Goal: Task Accomplishment & Management: Manage account settings

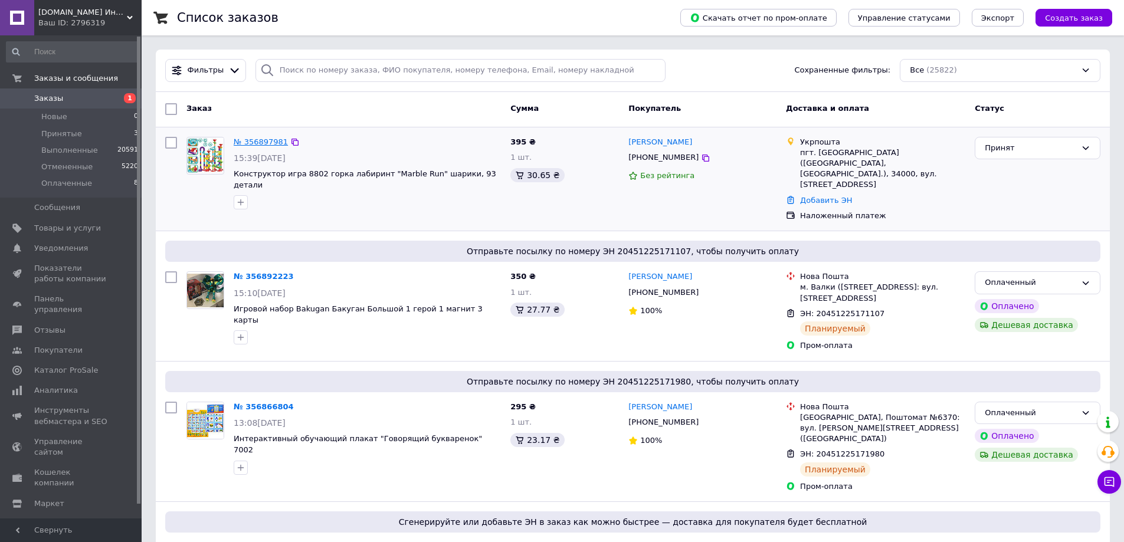
click at [254, 138] on link "№ 356897981" at bounding box center [261, 141] width 54 height 9
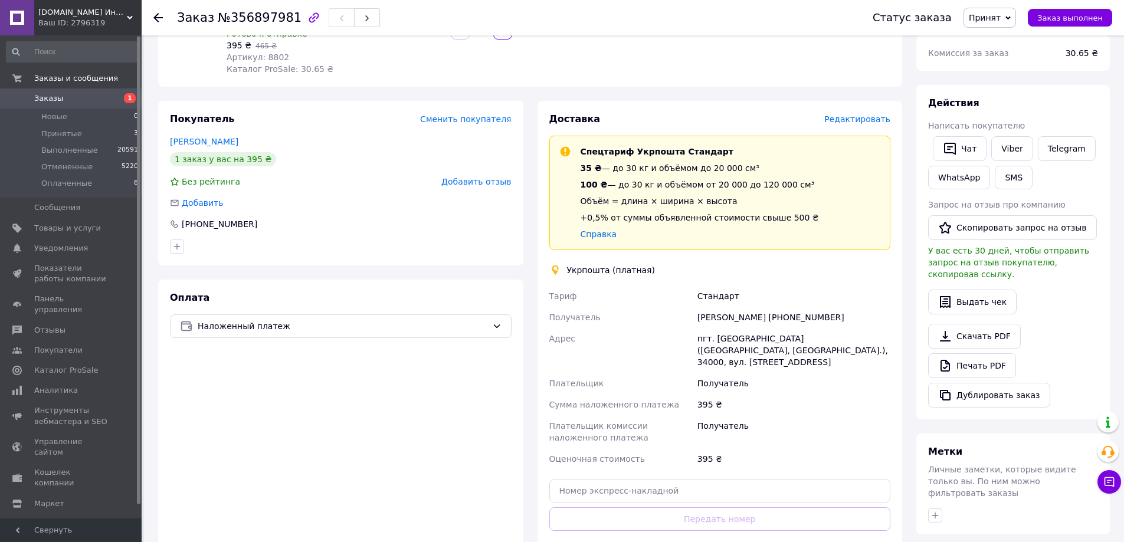
scroll to position [142, 0]
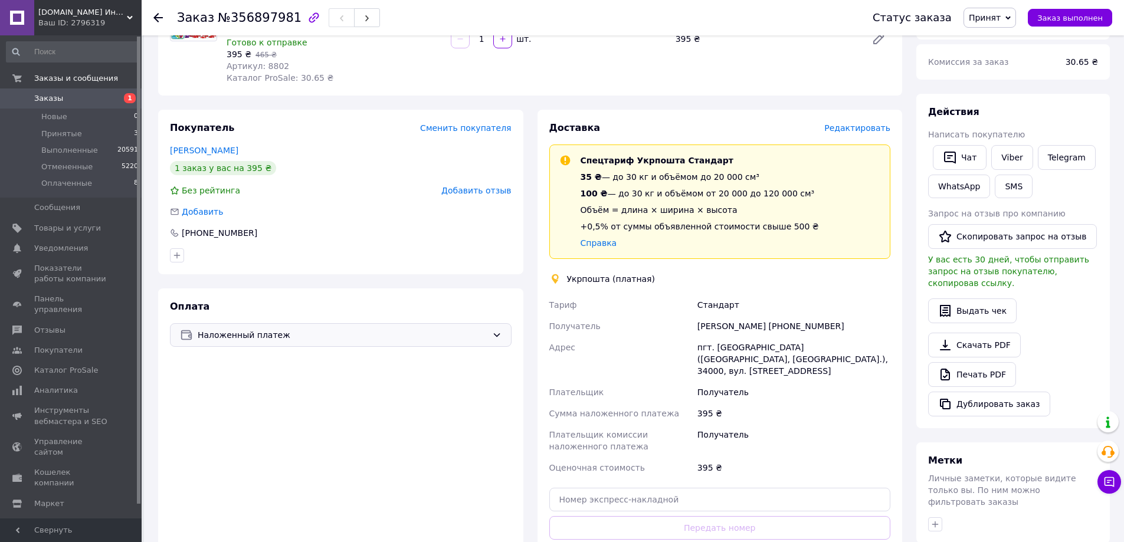
click at [325, 339] on span "Наложенный платеж" at bounding box center [343, 335] width 290 height 13
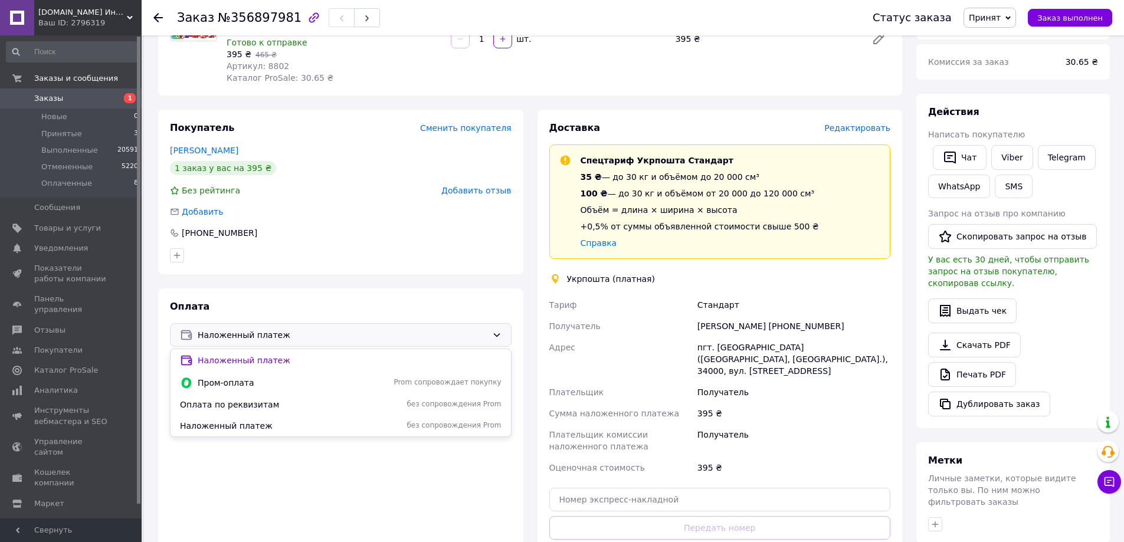
click at [303, 310] on div "Оплата Наложенный платеж Наложенный платеж Пром-оплата Prom сопровождает покупк…" at bounding box center [340, 447] width 365 height 316
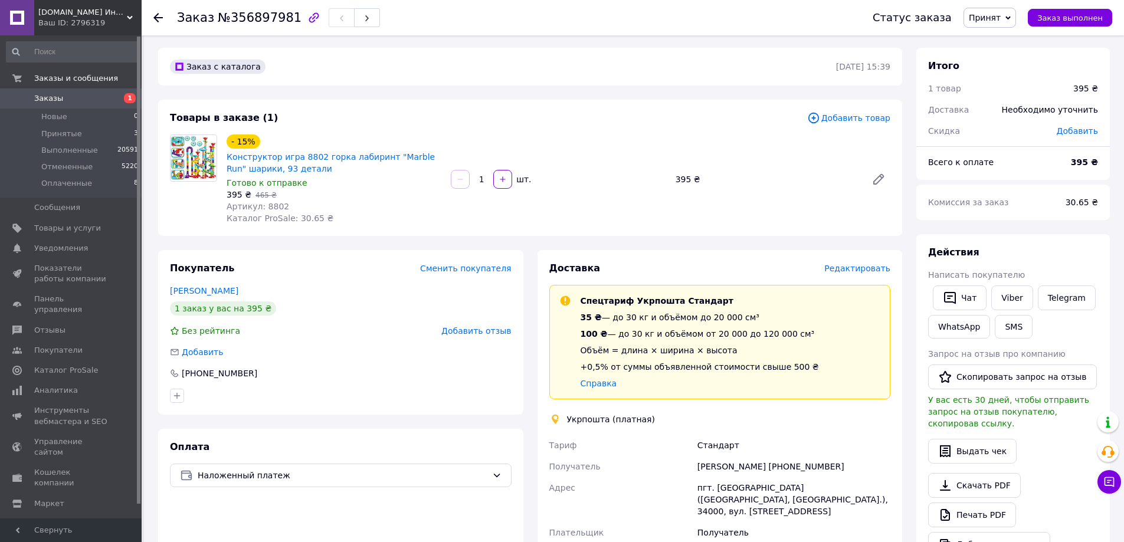
scroll to position [0, 0]
click at [84, 232] on span "Товары и услуги" at bounding box center [67, 228] width 67 height 11
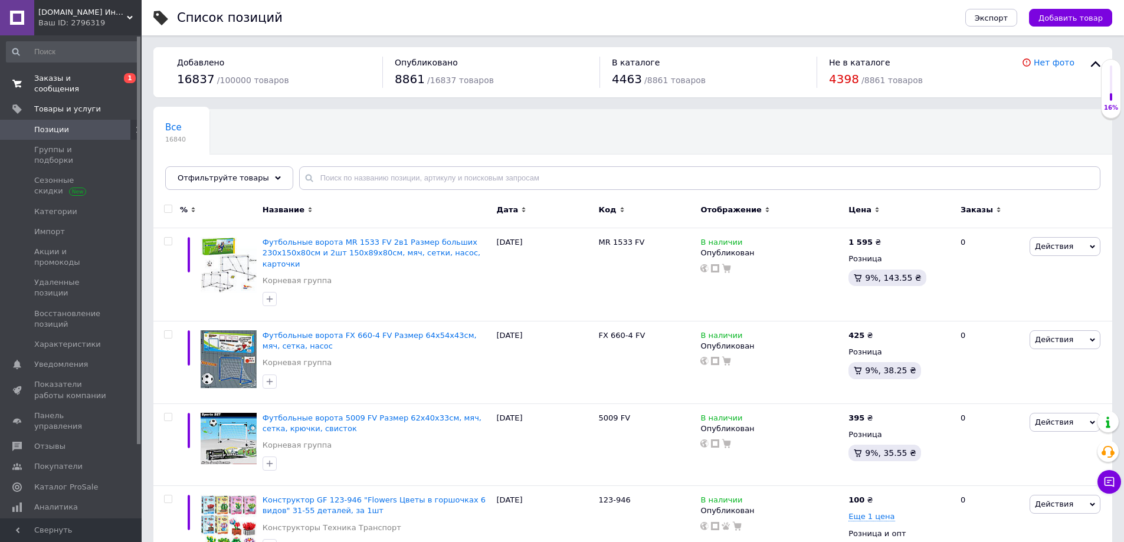
click at [98, 77] on span "Заказы и сообщения" at bounding box center [71, 83] width 75 height 21
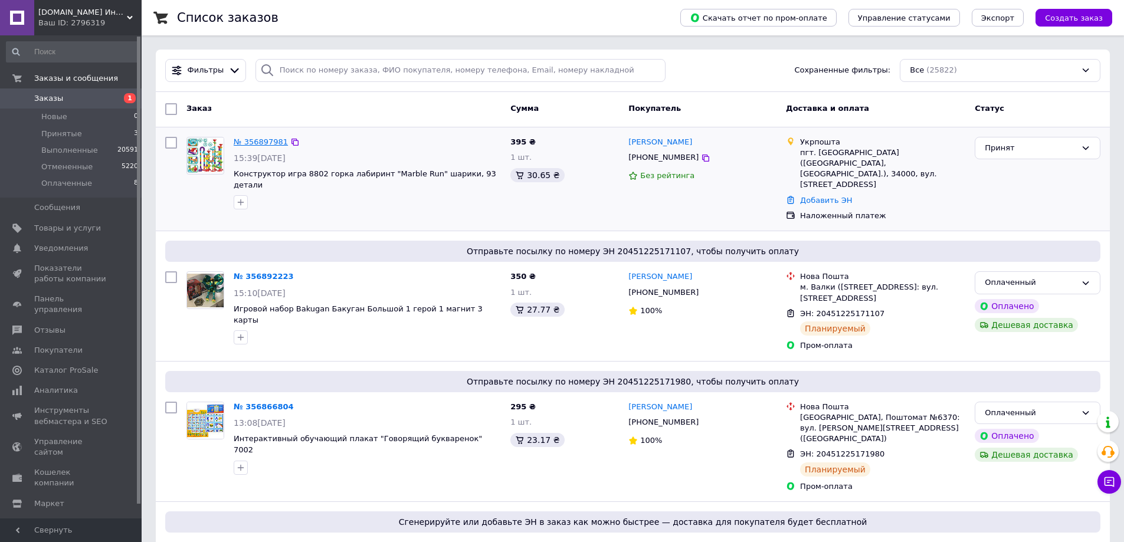
click at [255, 142] on link "№ 356897981" at bounding box center [261, 141] width 54 height 9
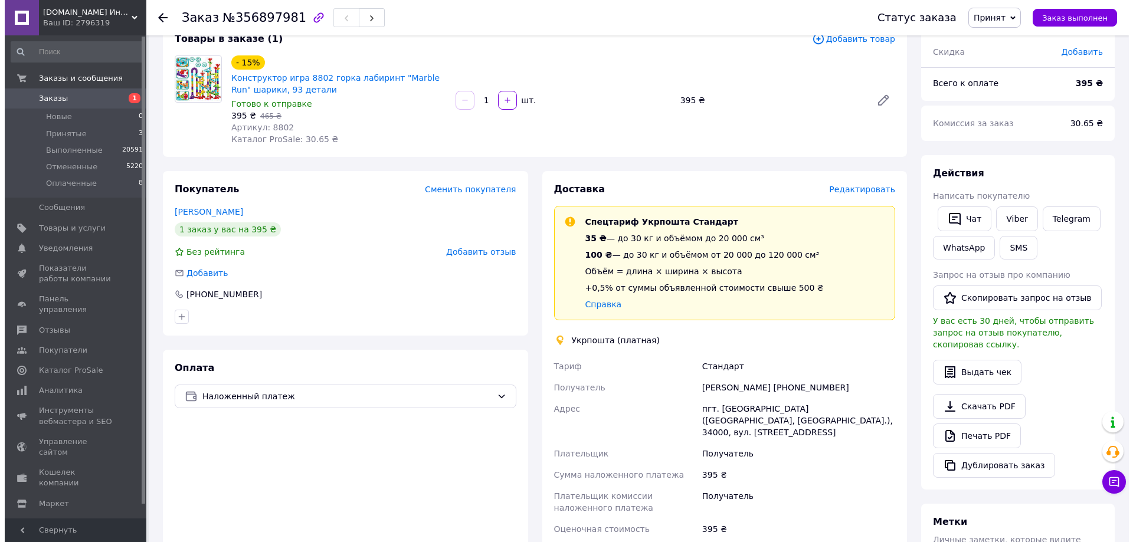
scroll to position [59, 0]
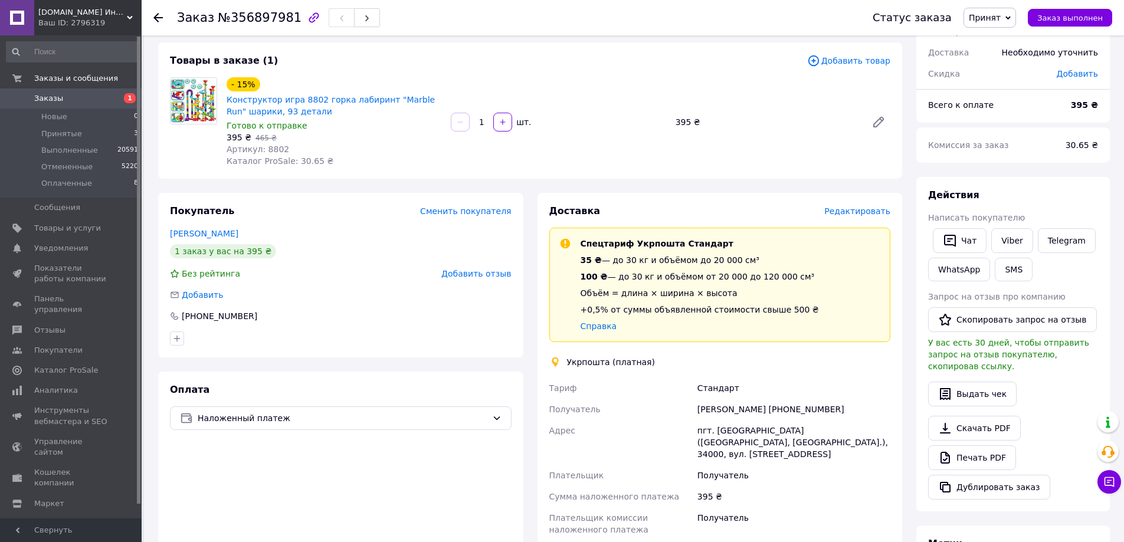
click at [861, 213] on span "Редактировать" at bounding box center [857, 210] width 66 height 9
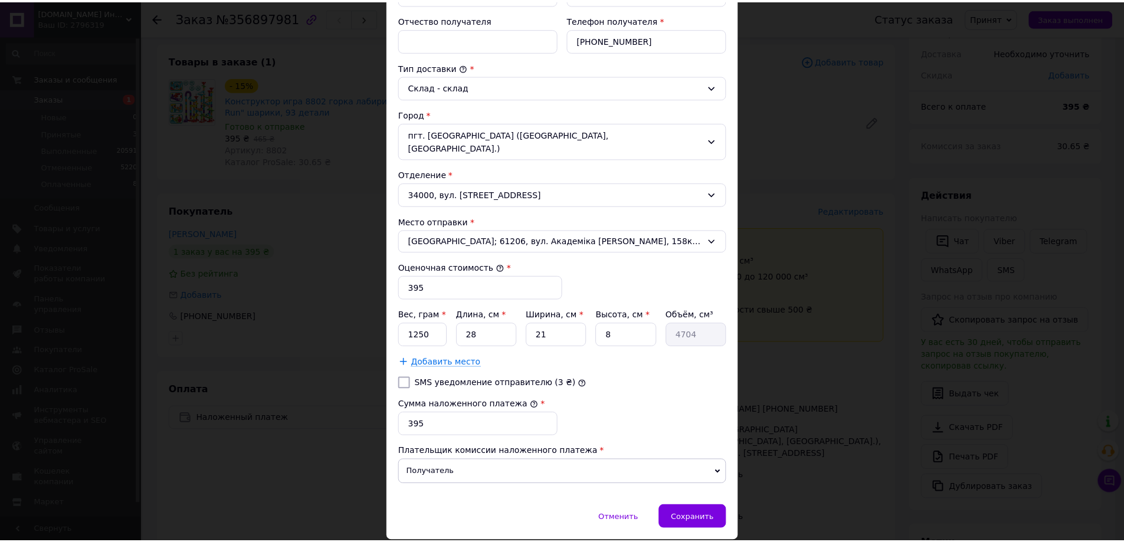
scroll to position [291, 0]
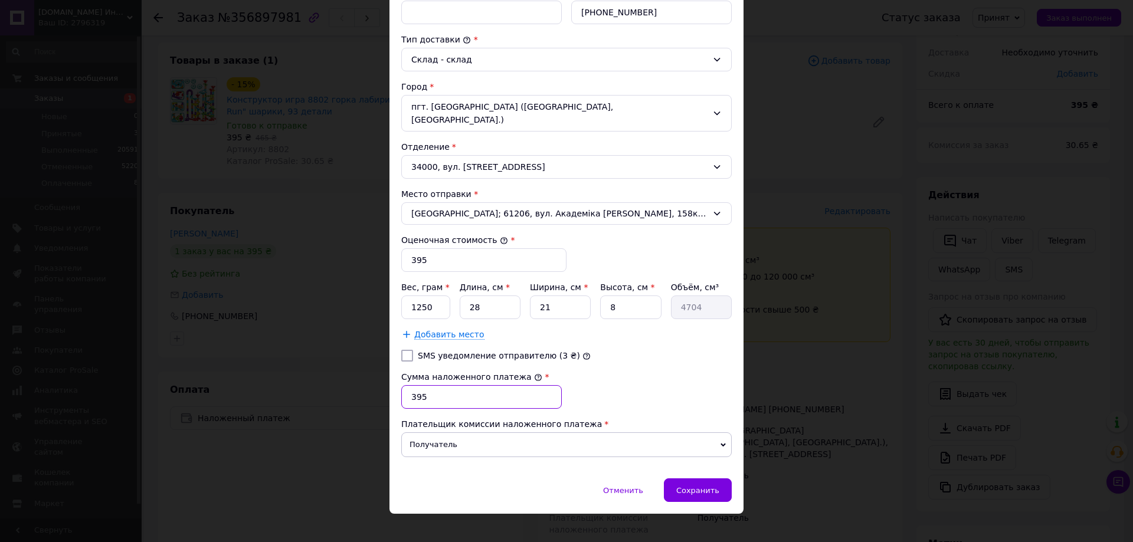
drag, startPoint x: 415, startPoint y: 384, endPoint x: 407, endPoint y: 385, distance: 8.3
click at [407, 385] on input "395" at bounding box center [481, 397] width 160 height 24
type input "295"
click at [685, 486] on span "Сохранить" at bounding box center [697, 490] width 43 height 9
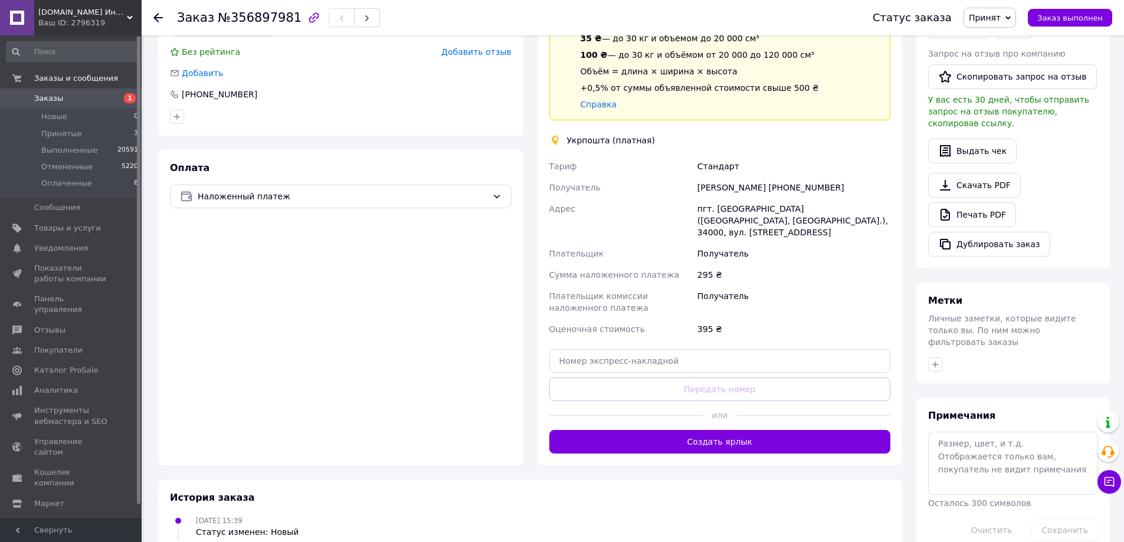
scroll to position [388, 0]
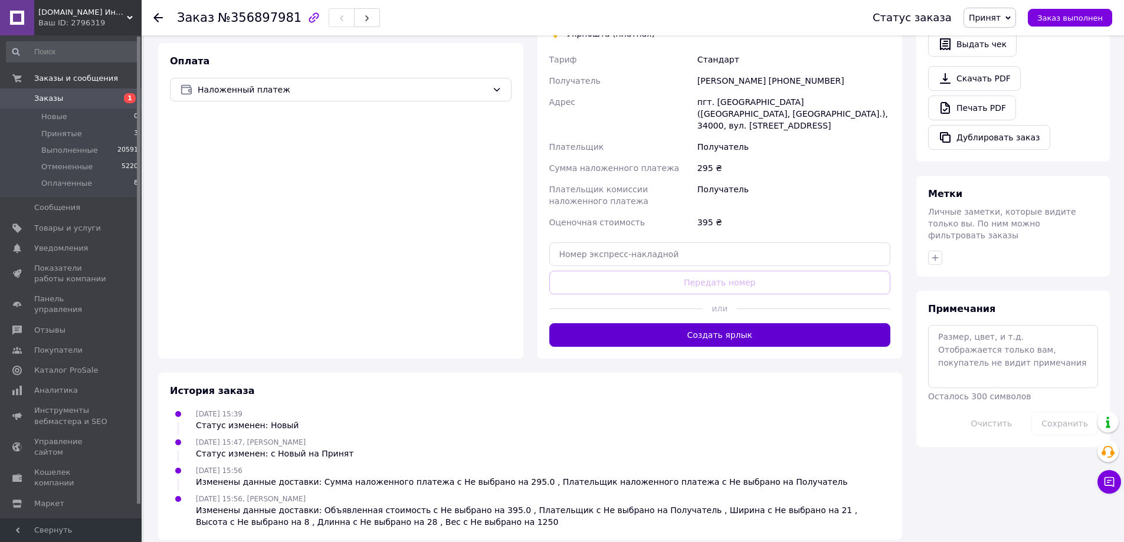
click at [712, 323] on button "Создать ярлык" at bounding box center [720, 335] width 342 height 24
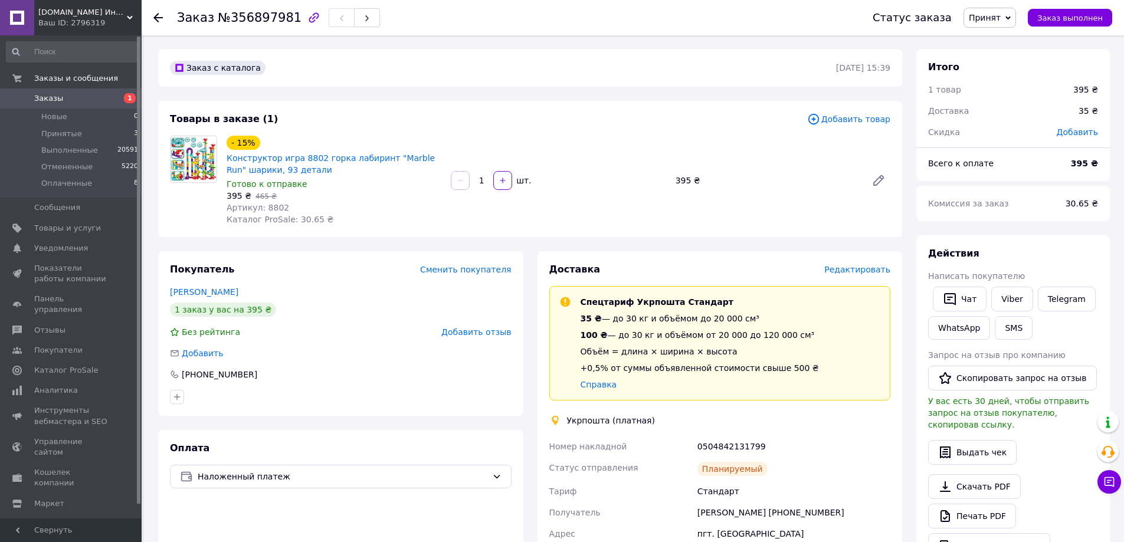
scroll to position [0, 0]
click at [87, 223] on span "Товары и услуги" at bounding box center [67, 228] width 67 height 11
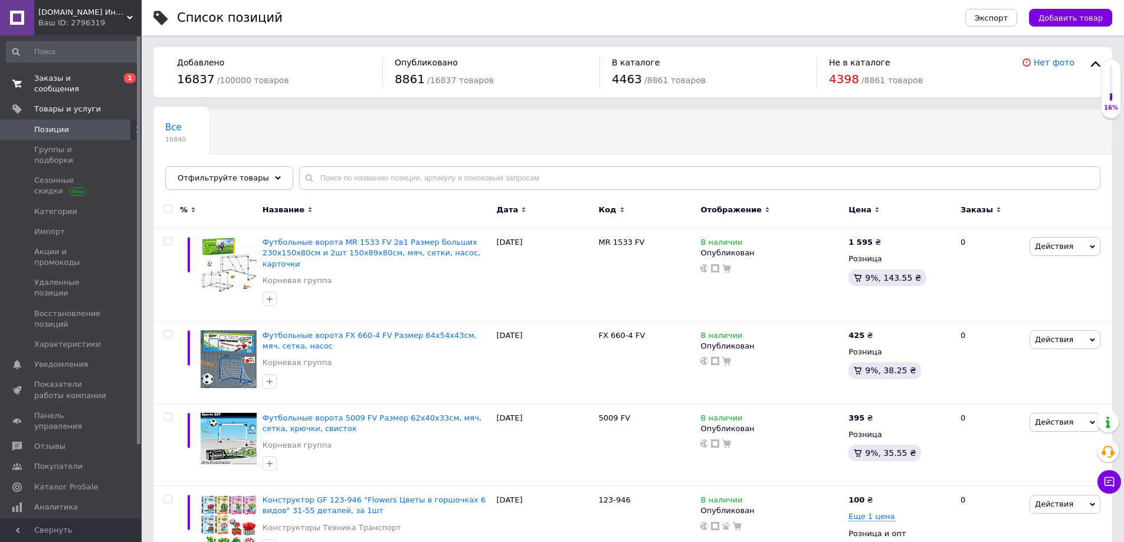
click at [89, 81] on span "Заказы и сообщения" at bounding box center [71, 83] width 75 height 21
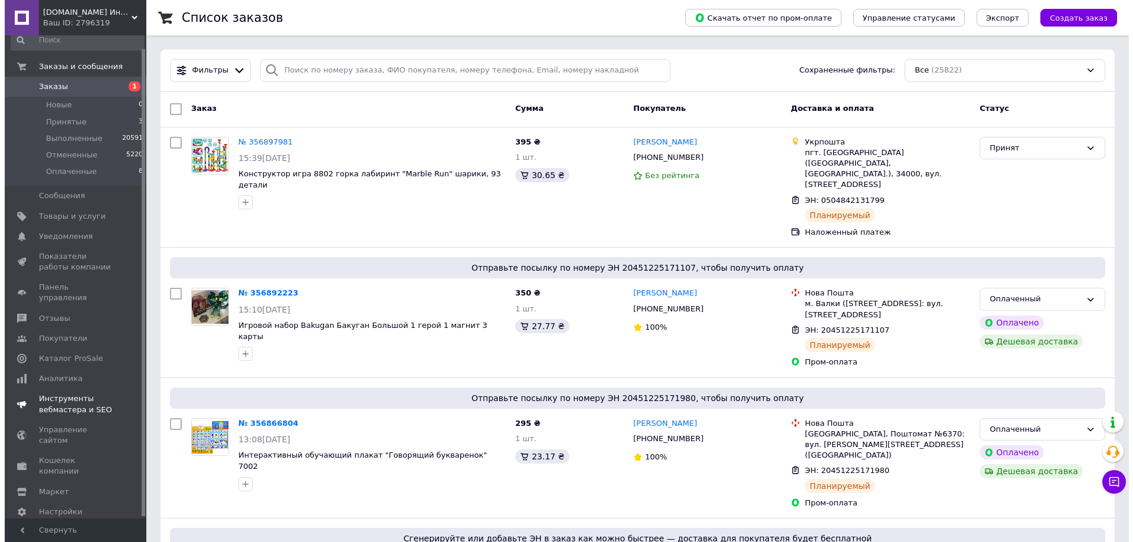
scroll to position [14, 0]
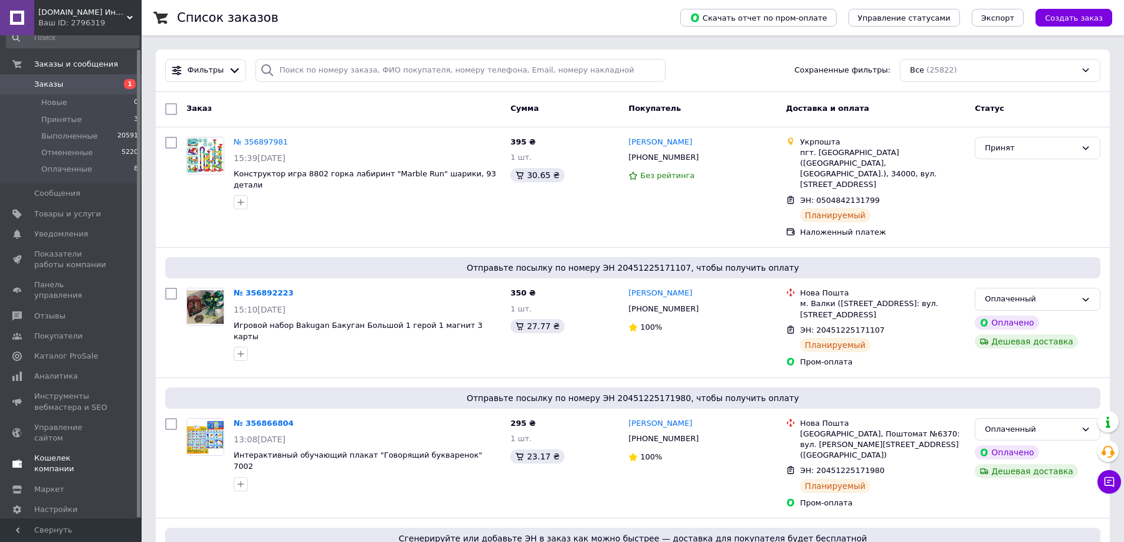
click at [89, 453] on span "Кошелек компании" at bounding box center [71, 463] width 75 height 21
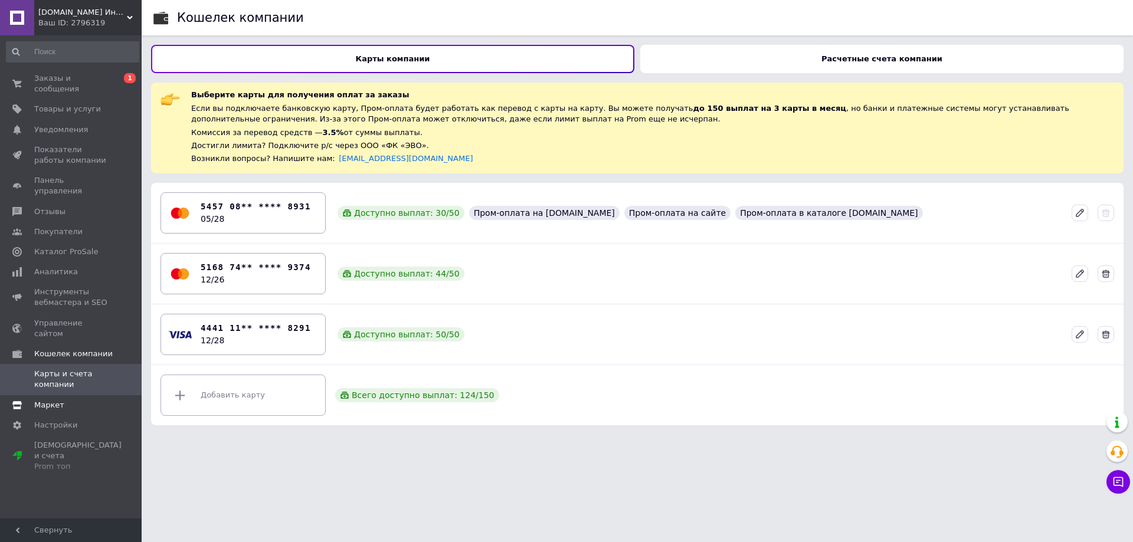
click at [93, 400] on span "Маркет" at bounding box center [71, 405] width 75 height 11
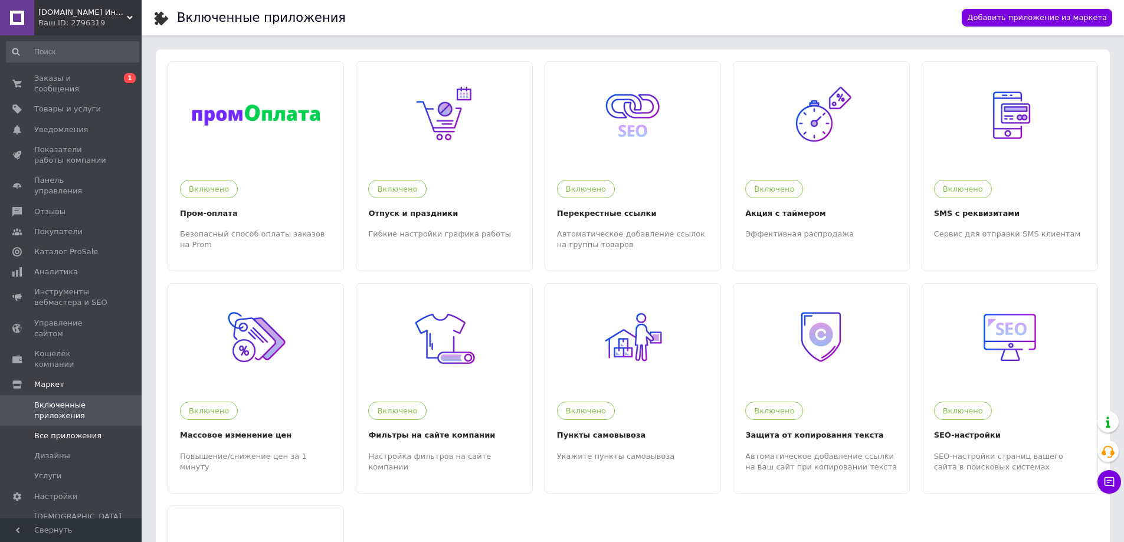
click at [90, 431] on span "Все приложения" at bounding box center [67, 436] width 67 height 11
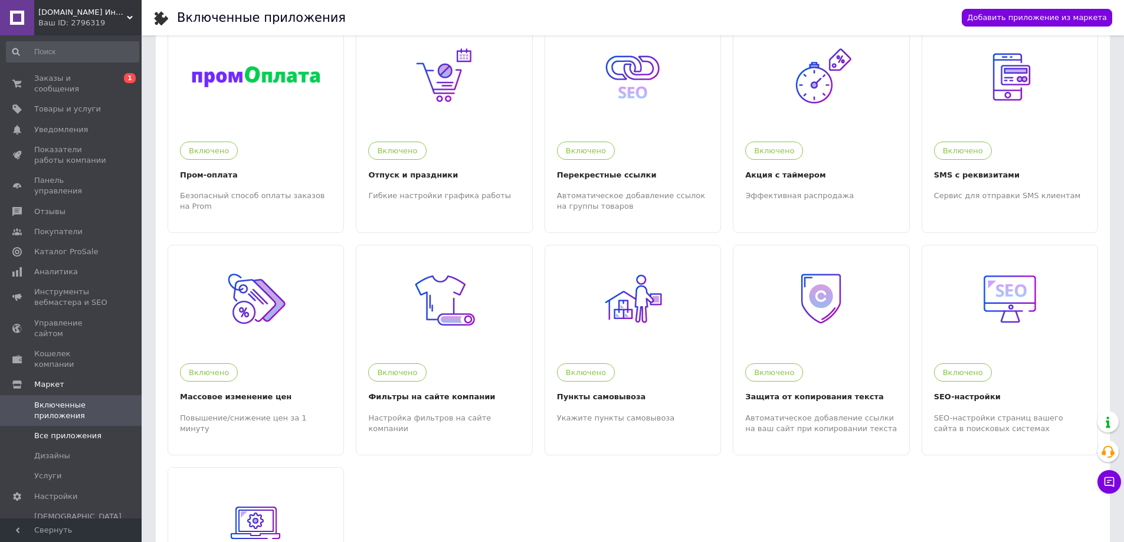
scroll to position [59, 0]
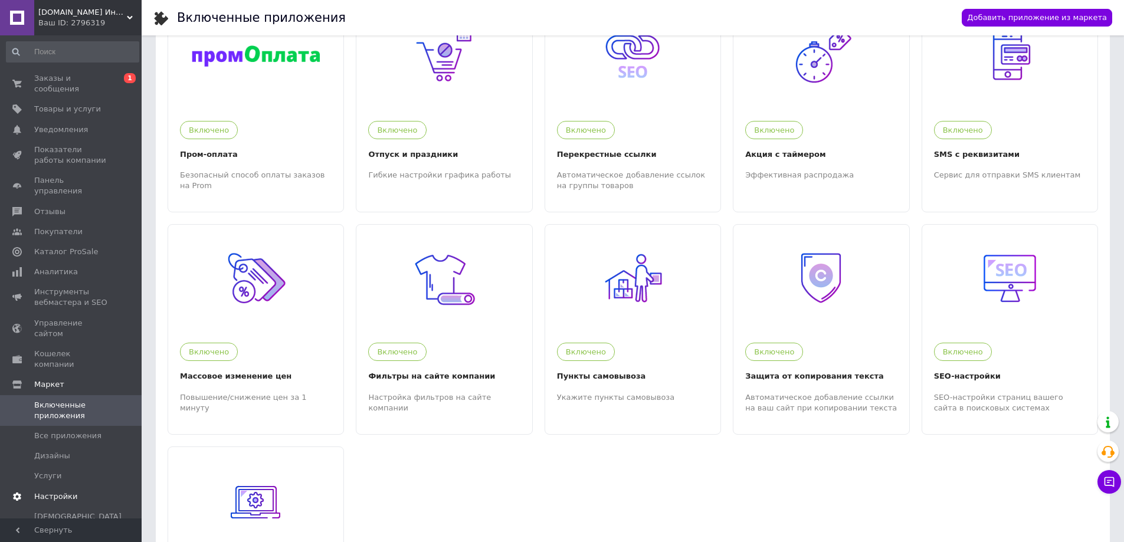
click at [73, 491] on span "Настройки" at bounding box center [71, 496] width 75 height 11
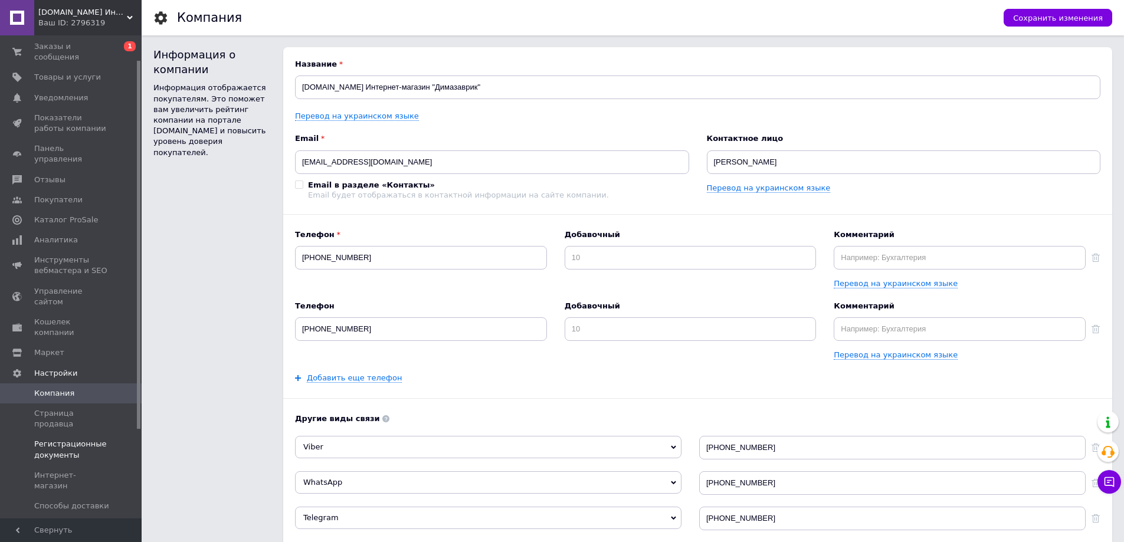
scroll to position [59, 0]
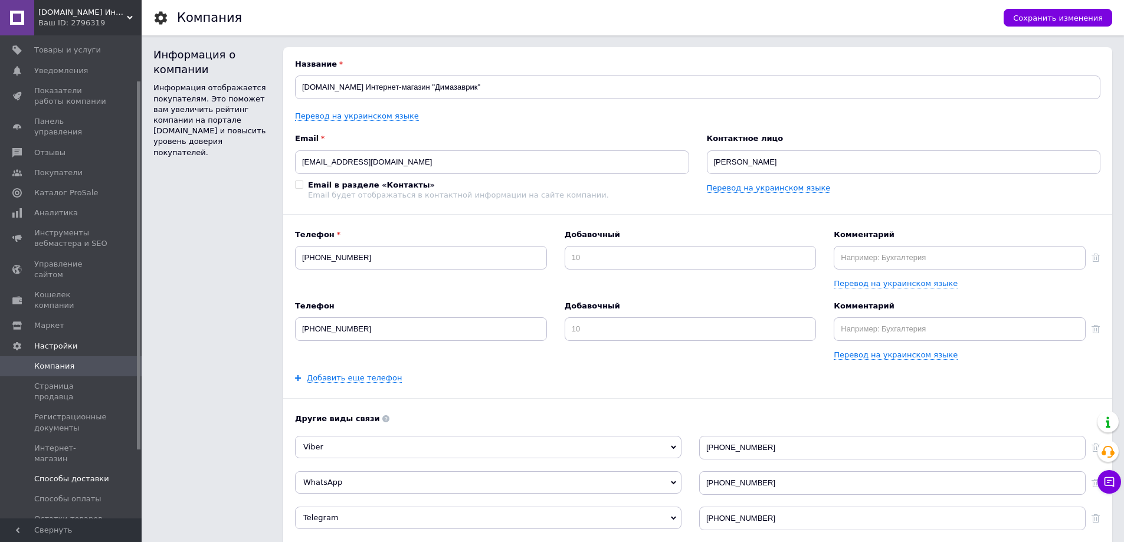
click at [108, 474] on span "Способы доставки" at bounding box center [71, 479] width 75 height 11
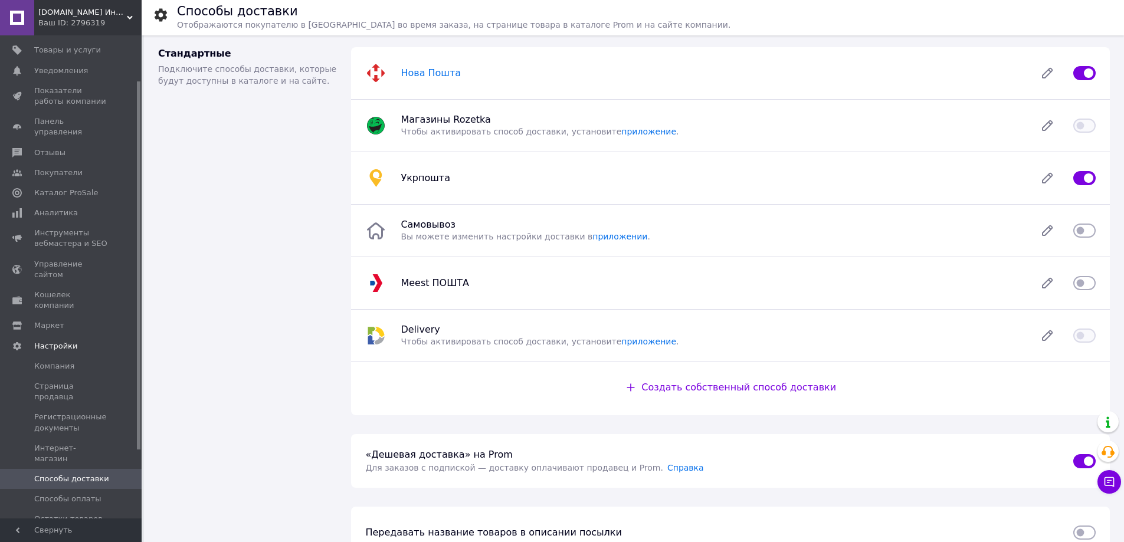
click at [435, 78] on span "Нова Пошта" at bounding box center [431, 72] width 60 height 11
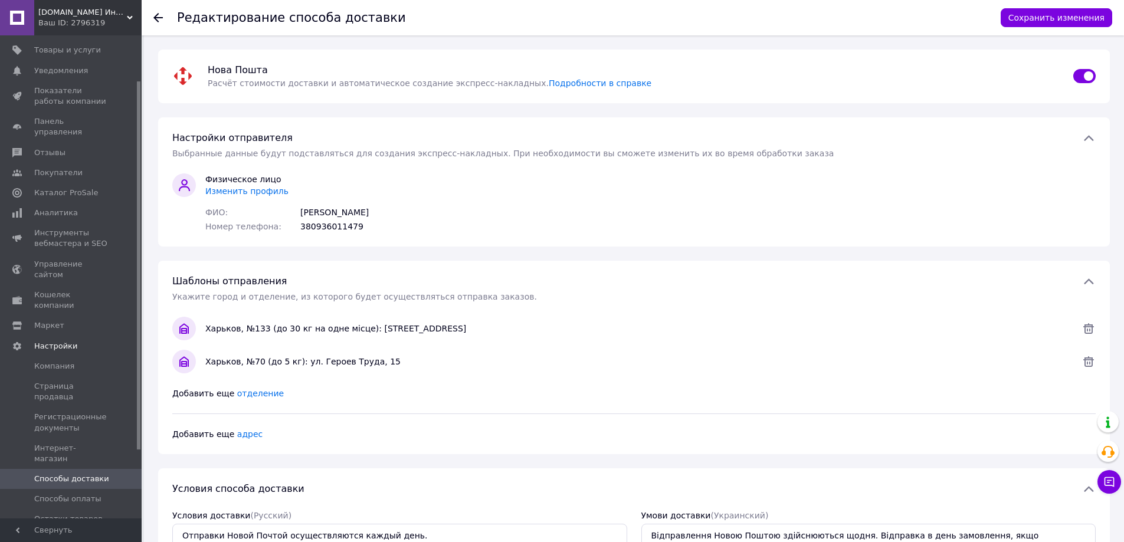
click at [237, 192] on span "Изменить профиль" at bounding box center [246, 190] width 83 height 9
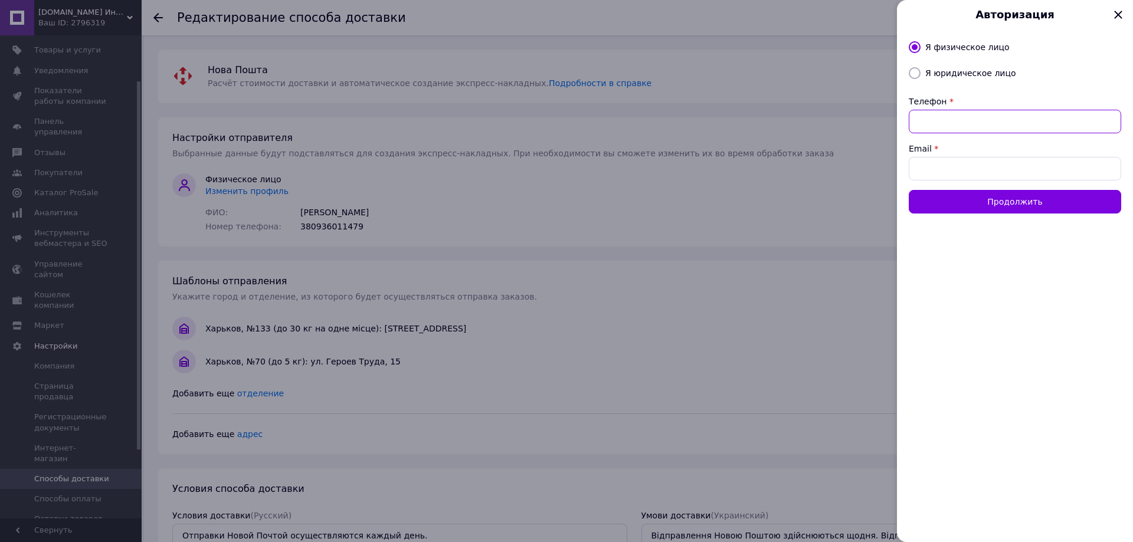
click at [939, 124] on input "Телефон" at bounding box center [1015, 122] width 212 height 24
click at [916, 126] on input "097239" at bounding box center [1015, 122] width 212 height 24
click at [986, 123] on input "38097239" at bounding box center [1015, 122] width 212 height 24
type input "380972393354"
click at [961, 162] on input "Email" at bounding box center [1015, 169] width 212 height 24
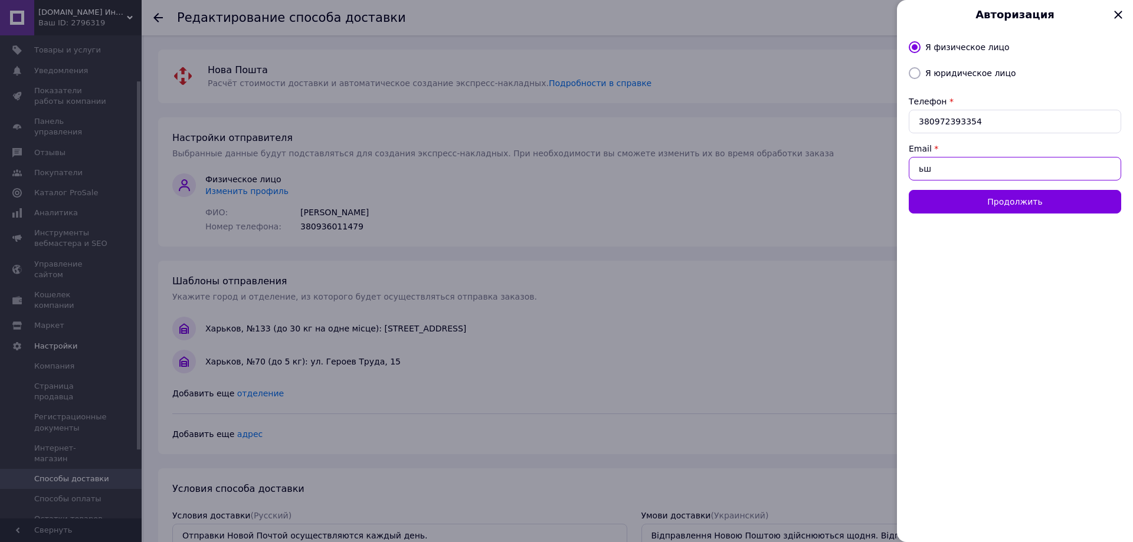
drag, startPoint x: 949, startPoint y: 168, endPoint x: 899, endPoint y: 171, distance: 49.6
click at [899, 171] on div "Я физическое лицо Я юридическое лицо Телефон * [PHONE_NUMBER] Email * ьш Продол…" at bounding box center [1015, 285] width 236 height 513
drag, startPoint x: 943, startPoint y: 171, endPoint x: 880, endPoint y: 169, distance: 63.2
click at [880, 169] on div "Авторизация Я физическое лицо Я юридическое лицо Телефон * [PHONE_NUMBER] Email…" at bounding box center [566, 271] width 1133 height 542
drag, startPoint x: 951, startPoint y: 167, endPoint x: 896, endPoint y: 169, distance: 55.5
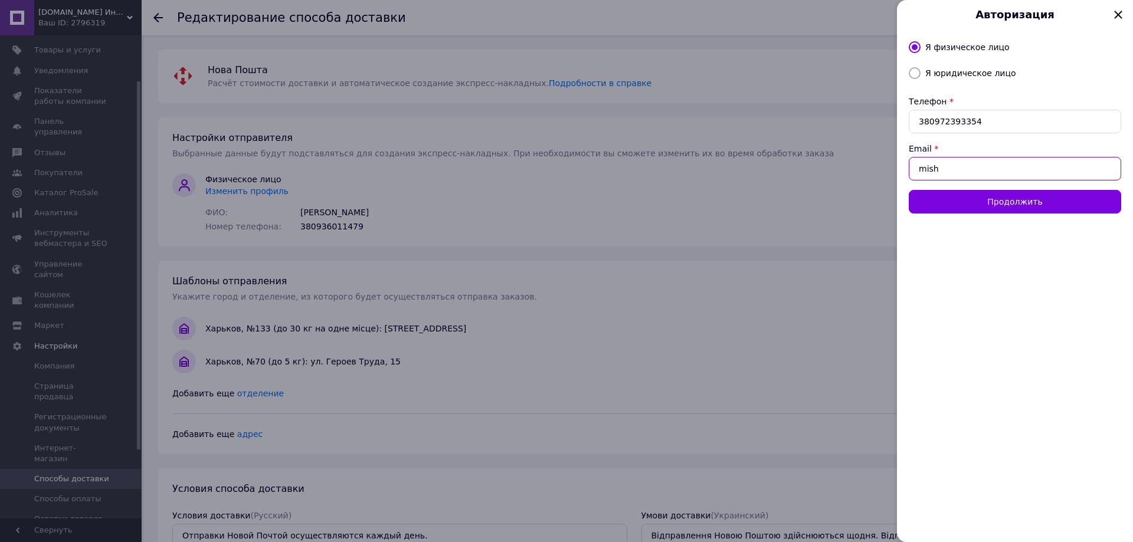
click at [896, 169] on div "Авторизация Я физическое лицо Я юридическое лицо Телефон * [PHONE_NUMBER] Email…" at bounding box center [566, 271] width 1133 height 542
type input "[EMAIL_ADDRESS][DOMAIN_NAME]"
click at [944, 200] on button "Продолжить" at bounding box center [1015, 202] width 212 height 24
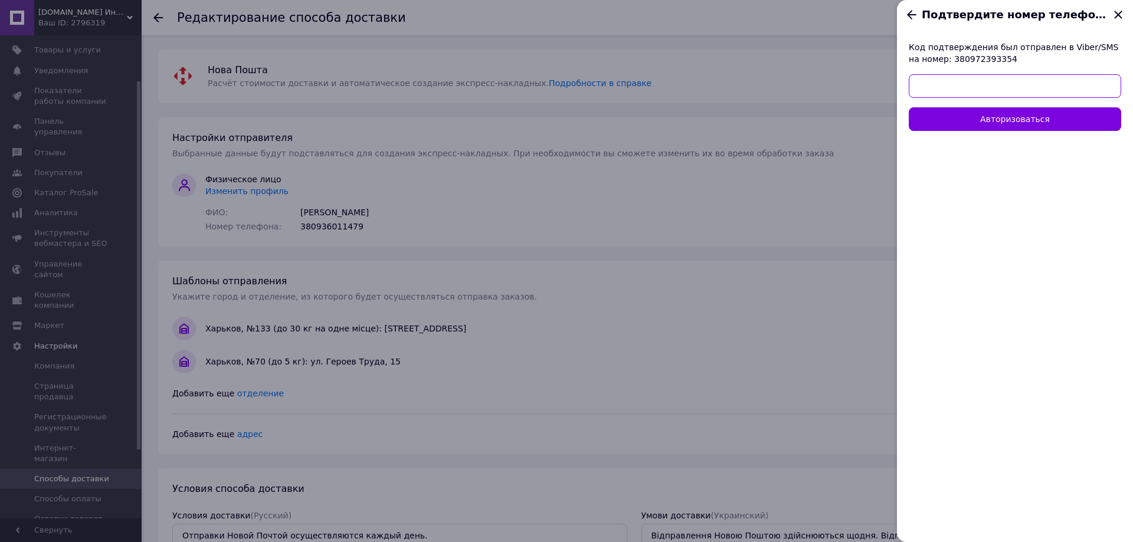
click at [936, 85] on input "text" at bounding box center [1015, 86] width 212 height 24
type input "8981"
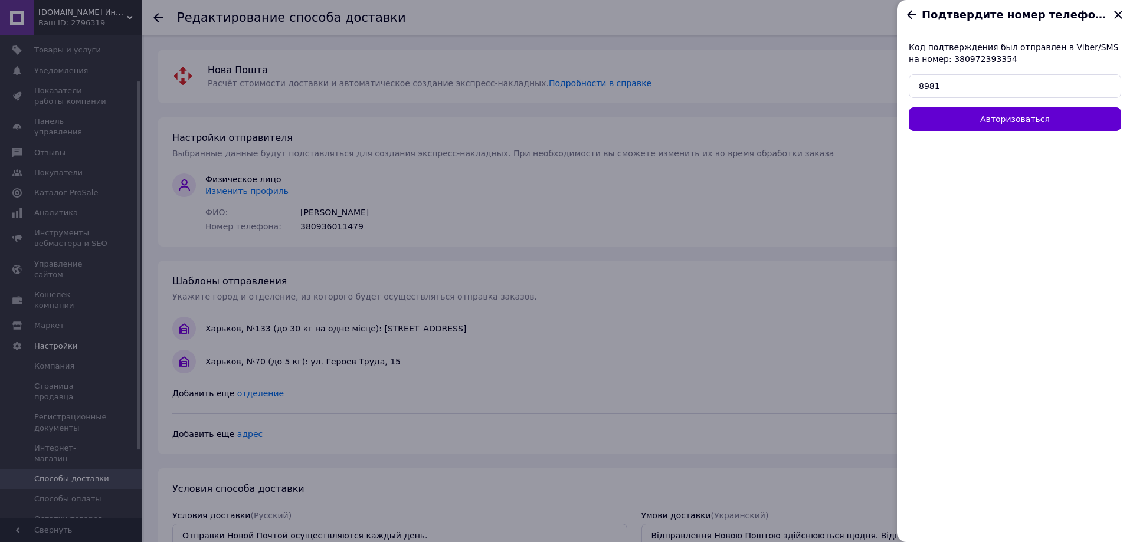
click at [944, 116] on button "Авторизоваться" at bounding box center [1015, 119] width 212 height 24
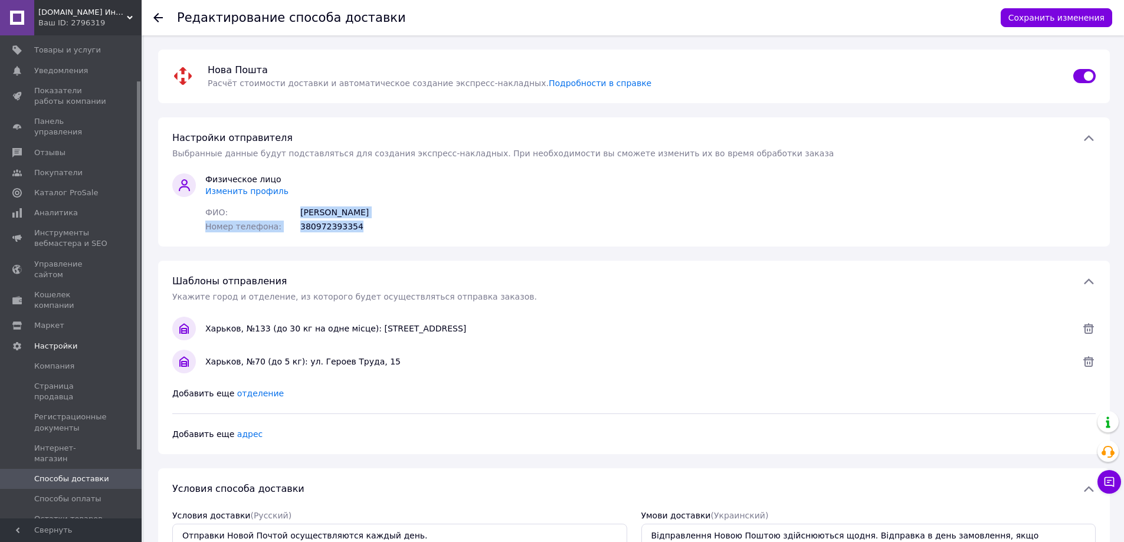
drag, startPoint x: 301, startPoint y: 212, endPoint x: 375, endPoint y: 218, distance: 74.0
click at [373, 218] on div "Физическое лицо Изменить профиль [PERSON_NAME]: [PERSON_NAME] телефона: 3809723…" at bounding box center [287, 202] width 173 height 59
click at [457, 216] on div "Физическое лицо Изменить профиль [PERSON_NAME]: [PERSON_NAME] телефона: 3809723…" at bounding box center [634, 202] width 933 height 59
drag, startPoint x: 300, startPoint y: 227, endPoint x: 349, endPoint y: 231, distance: 49.1
click at [349, 231] on div "380972393354" at bounding box center [331, 227] width 63 height 12
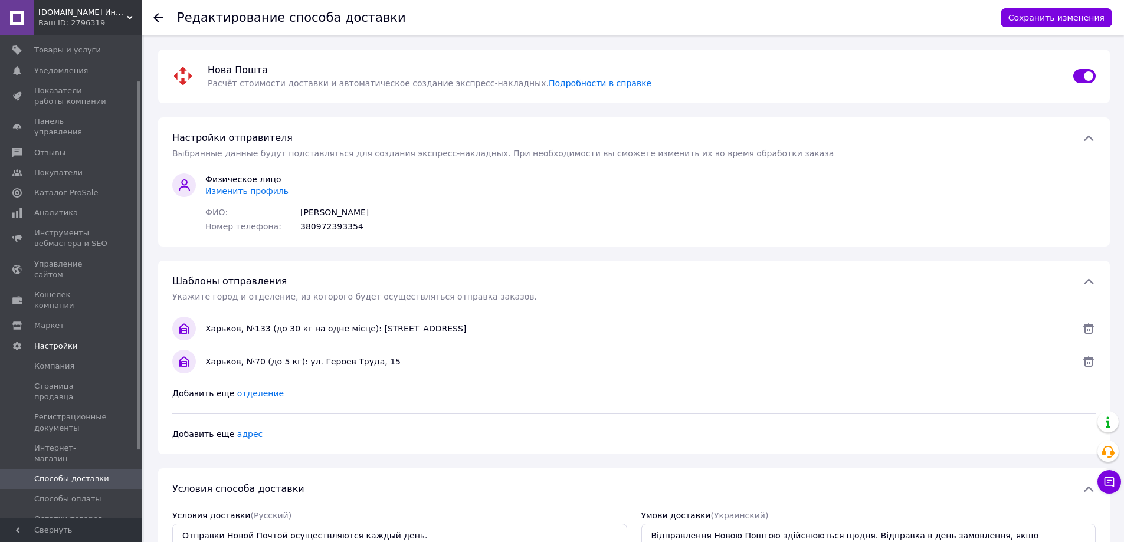
click at [369, 231] on div "Номер телефона: 380972393354" at bounding box center [286, 227] width 163 height 12
drag, startPoint x: 363, startPoint y: 225, endPoint x: 302, endPoint y: 225, distance: 61.4
click at [302, 225] on div "Номер телефона: 380972393354" at bounding box center [286, 227] width 163 height 12
click at [369, 227] on div "Номер телефона: 380972393354" at bounding box center [286, 227] width 163 height 12
drag, startPoint x: 300, startPoint y: 227, endPoint x: 355, endPoint y: 227, distance: 54.9
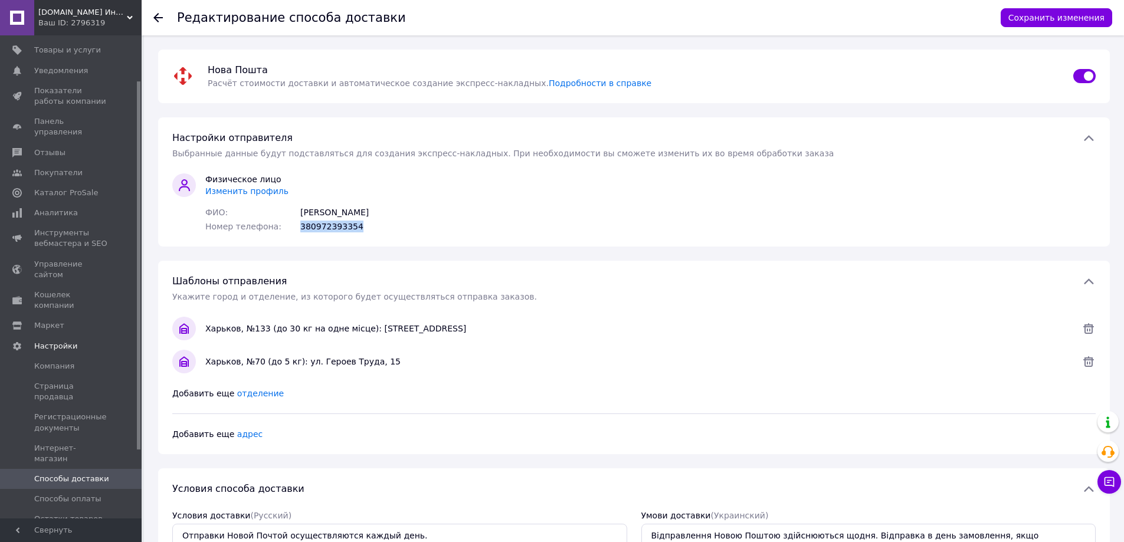
click at [355, 227] on div "Номер телефона: 380972393354" at bounding box center [286, 227] width 163 height 12
click at [373, 227] on div "Физическое лицо Изменить профиль [PERSON_NAME]: [PERSON_NAME] телефона: 3809723…" at bounding box center [287, 202] width 173 height 59
click at [1023, 19] on button "Сохранить изменения" at bounding box center [1057, 17] width 112 height 19
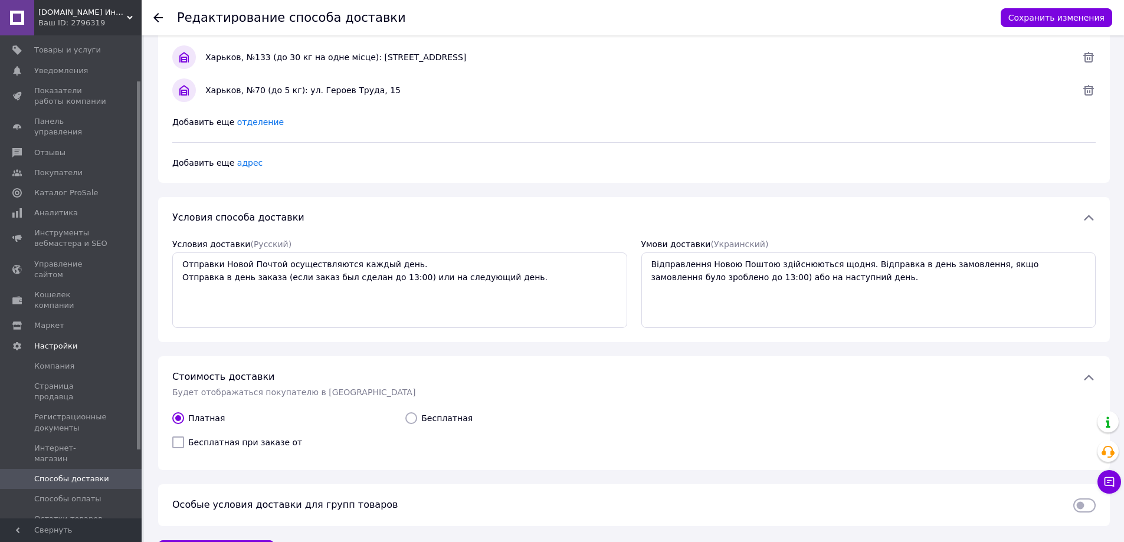
scroll to position [307, 0]
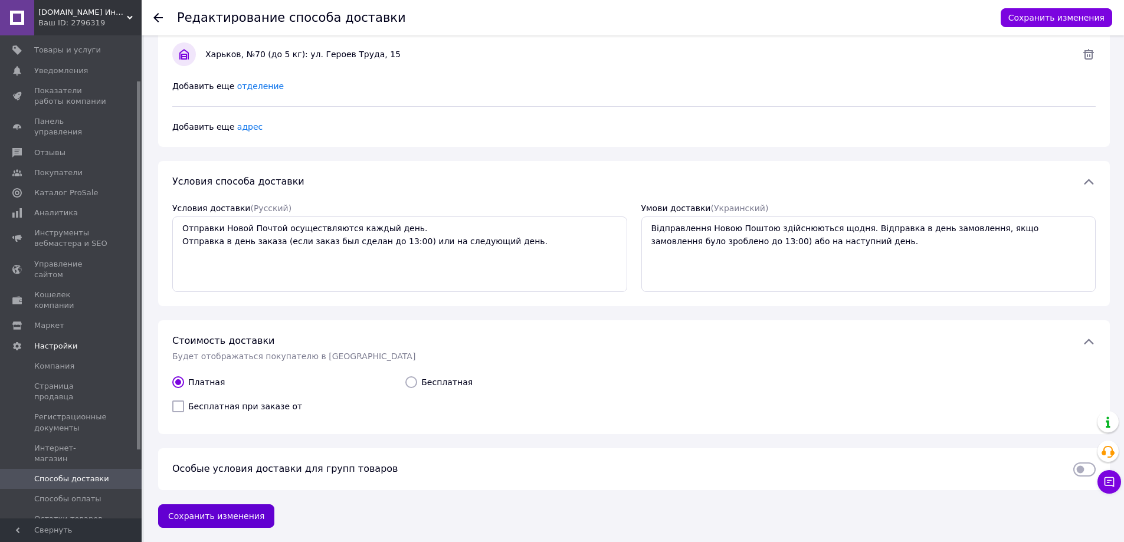
click at [246, 510] on button "Сохранить изменения" at bounding box center [216, 516] width 116 height 24
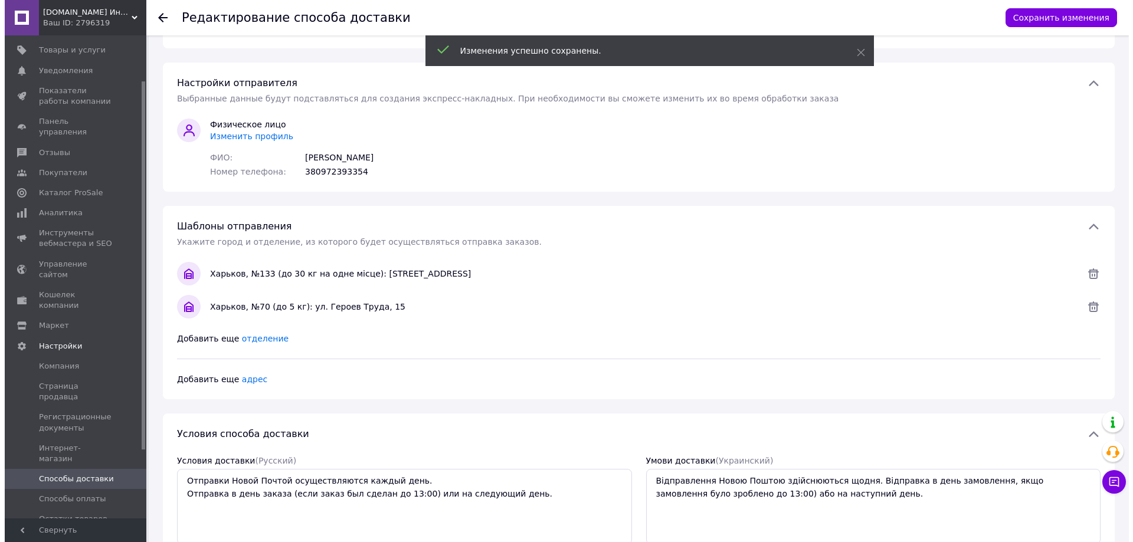
scroll to position [0, 0]
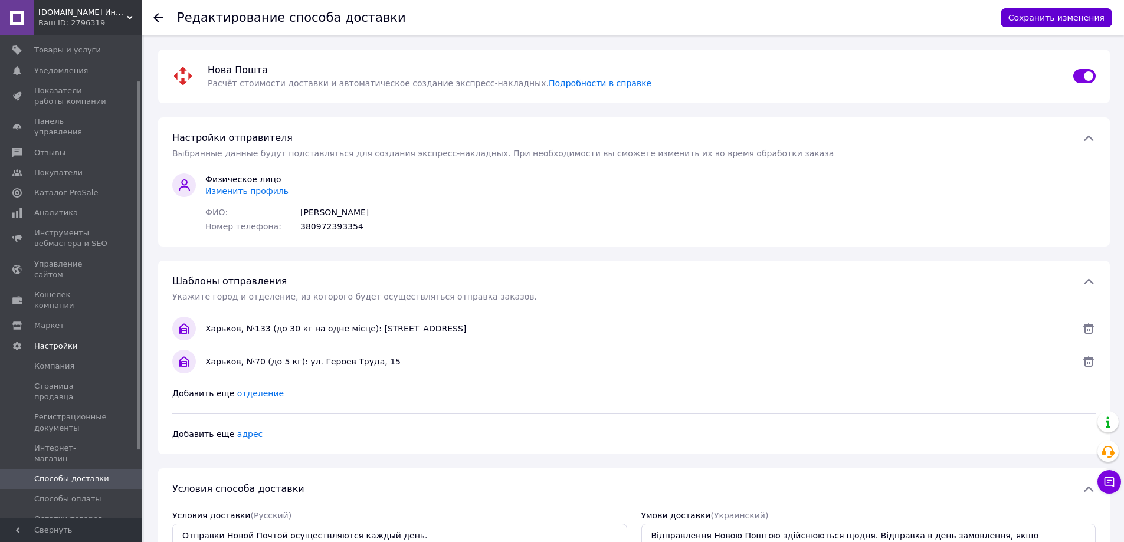
click at [1066, 16] on button "Сохранить изменения" at bounding box center [1057, 17] width 112 height 19
click at [91, 320] on span "Маркет" at bounding box center [71, 325] width 75 height 11
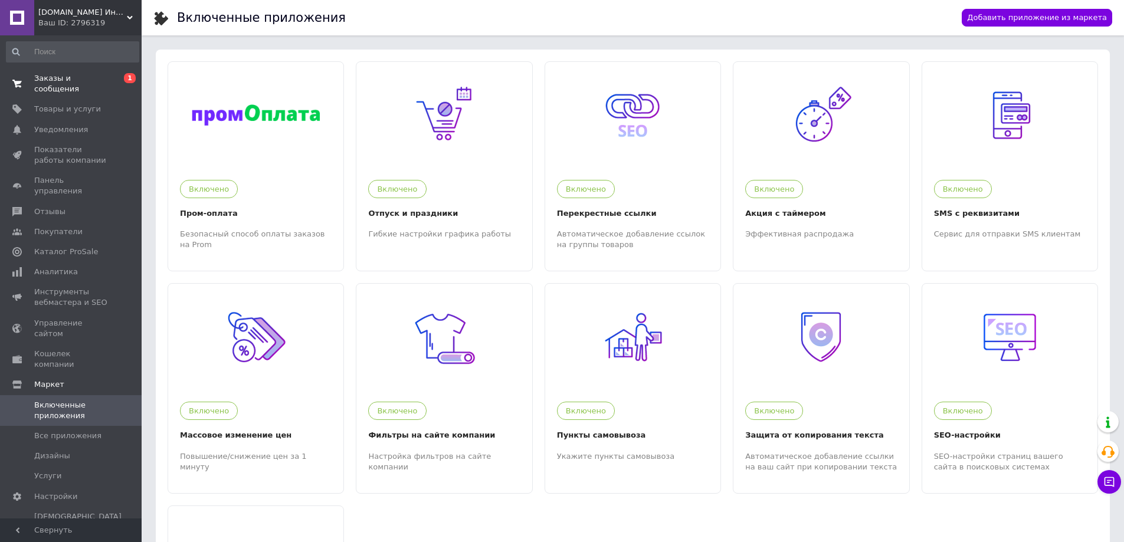
click at [107, 76] on span "Заказы и сообщения" at bounding box center [71, 83] width 75 height 21
